Goal: Communication & Community: Answer question/provide support

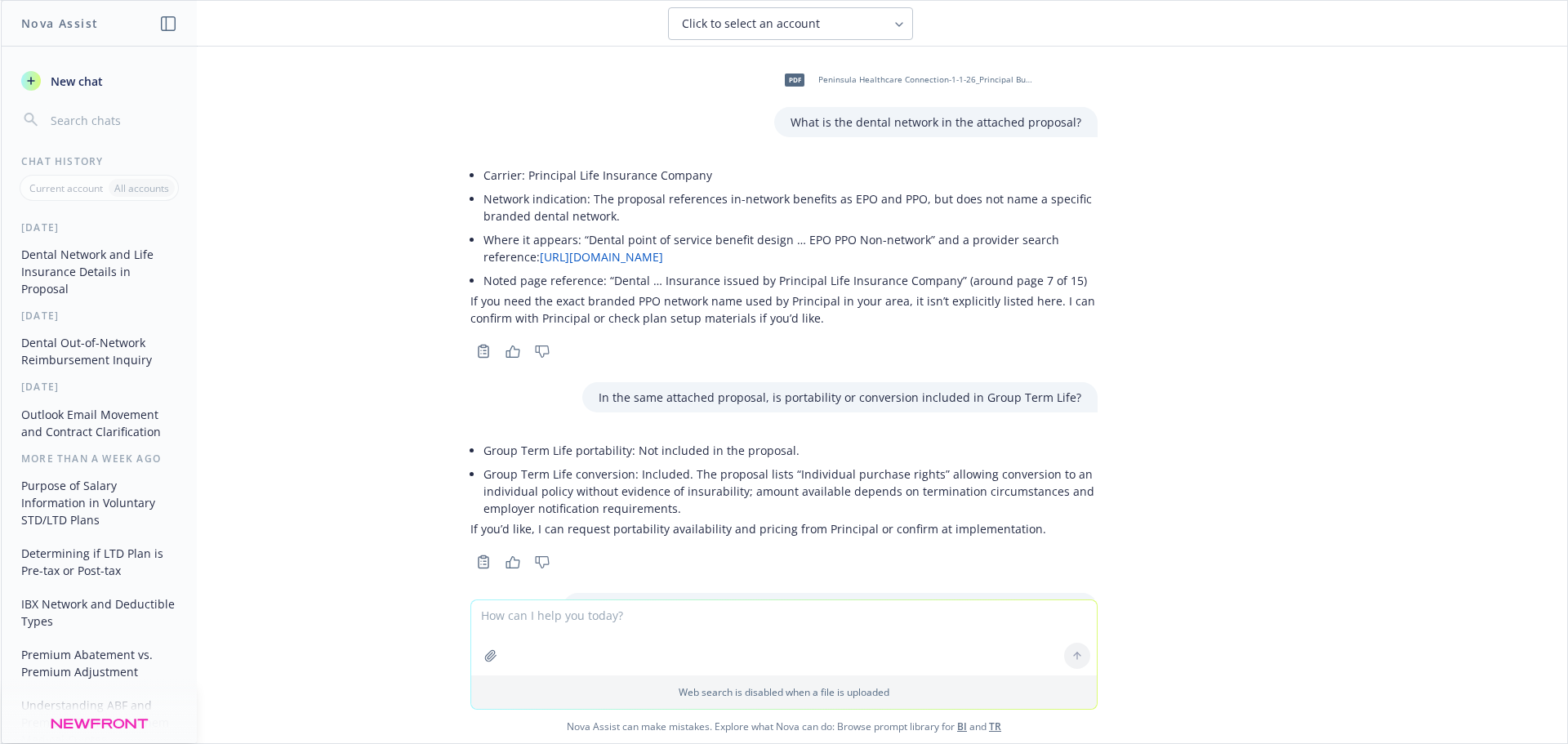
scroll to position [230, 0]
